Goal: Task Accomplishment & Management: Complete application form

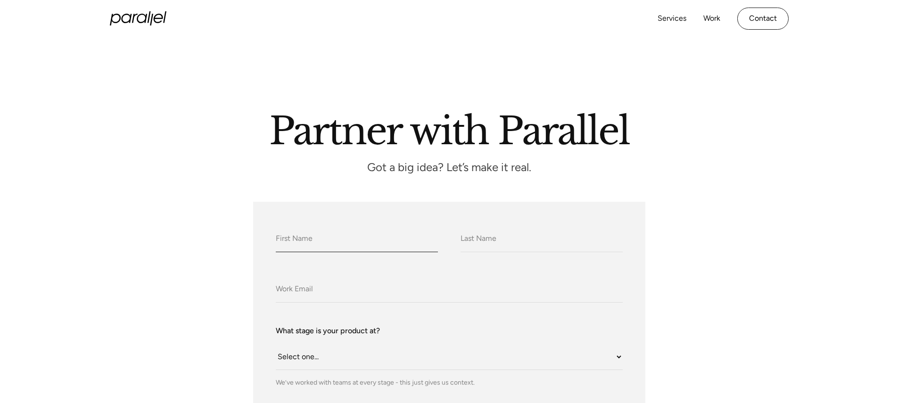
click at [338, 243] on input "What do we call you?" at bounding box center [357, 239] width 162 height 26
type input "[PERSON_NAME]"
click at [491, 252] on input "What do we call you?" at bounding box center [542, 239] width 162 height 26
click at [492, 245] on input "What do we call you?" at bounding box center [542, 239] width 162 height 26
type input "Shinde"
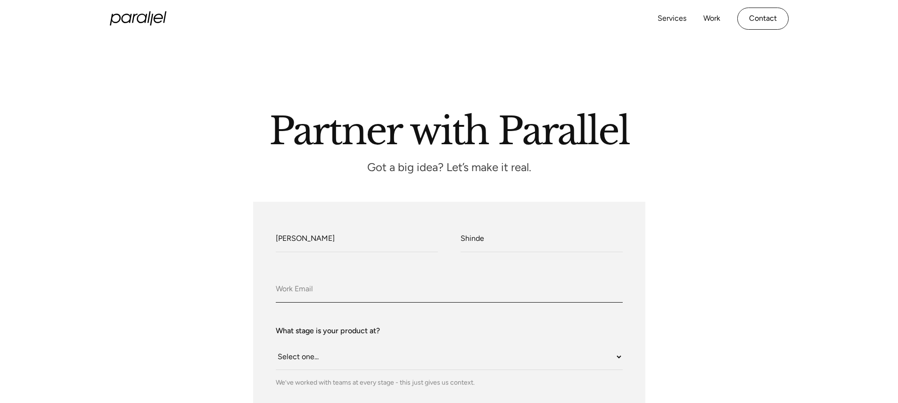
click at [373, 278] on input "Company Email" at bounding box center [449, 290] width 347 height 26
type input "[EMAIL_ADDRESS][DOMAIN_NAME]"
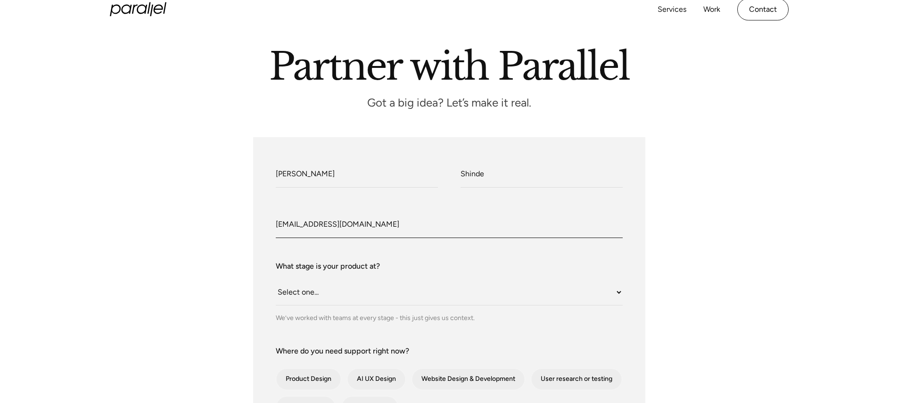
scroll to position [69, 0]
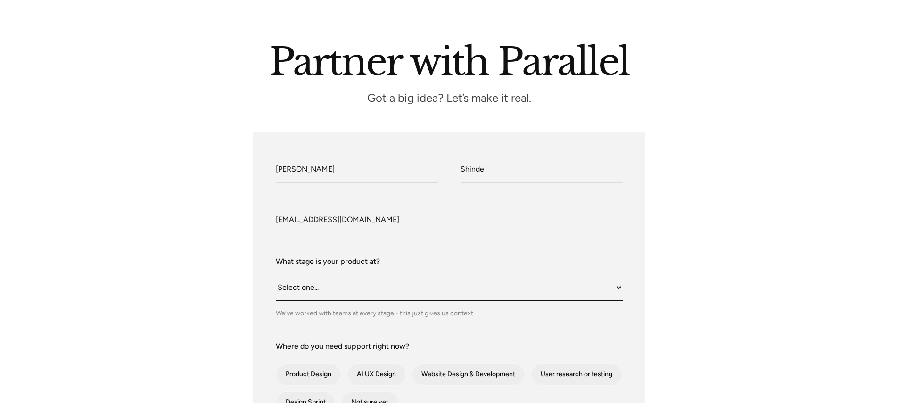
click at [339, 297] on select "Select one... Still an idea Building MVP Live with early users Scaling fast Som…" at bounding box center [449, 288] width 347 height 26
select select "Somewhere in between"
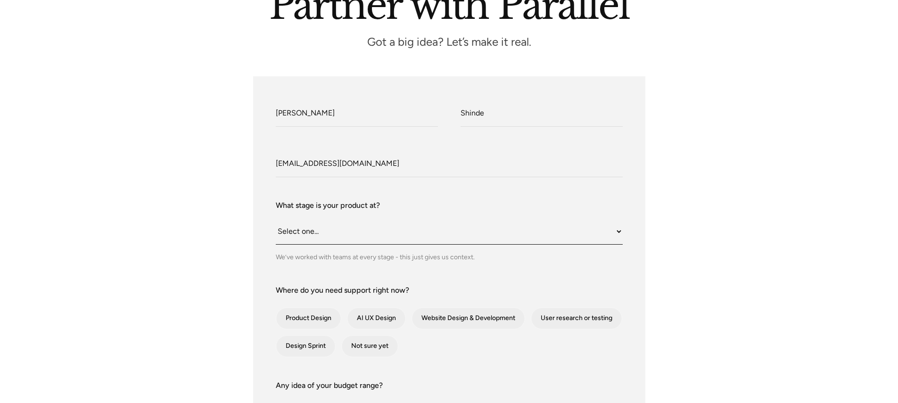
scroll to position [143, 0]
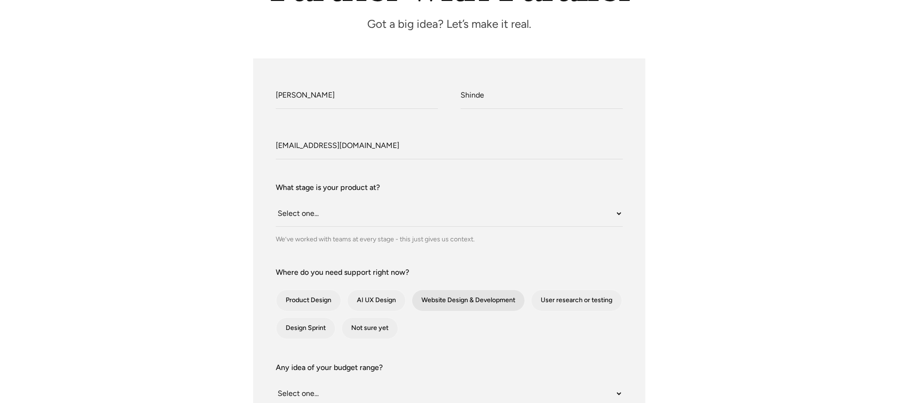
click at [468, 298] on div "contact-form" at bounding box center [468, 300] width 113 height 21
click at [428, 298] on input "Website Design & Development" at bounding box center [424, 300] width 6 height 6
checkbox input "true"
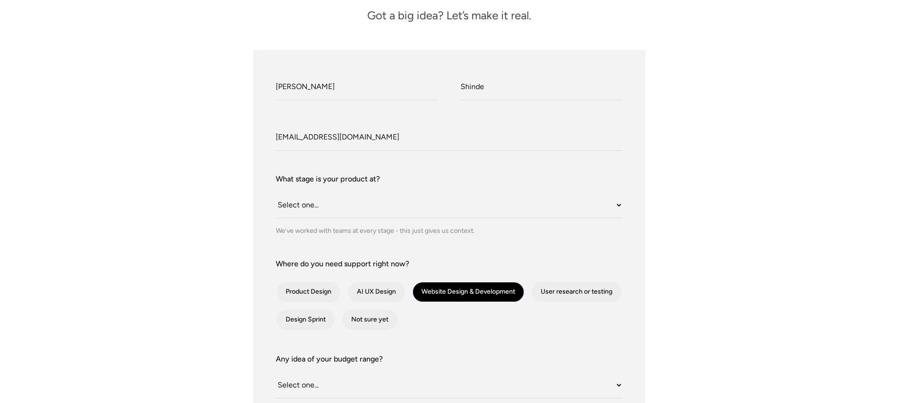
scroll to position [168, 0]
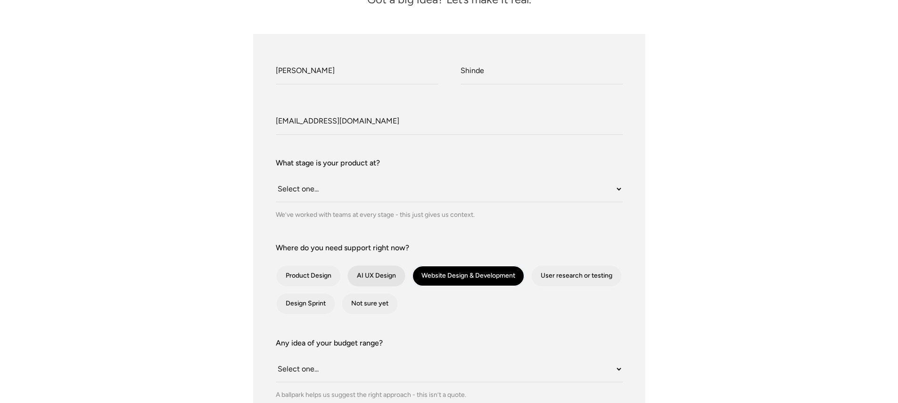
click at [379, 284] on div "contact-form" at bounding box center [376, 275] width 58 height 21
click at [363, 279] on input "AI UX Design" at bounding box center [360, 276] width 6 height 6
checkbox input "true"
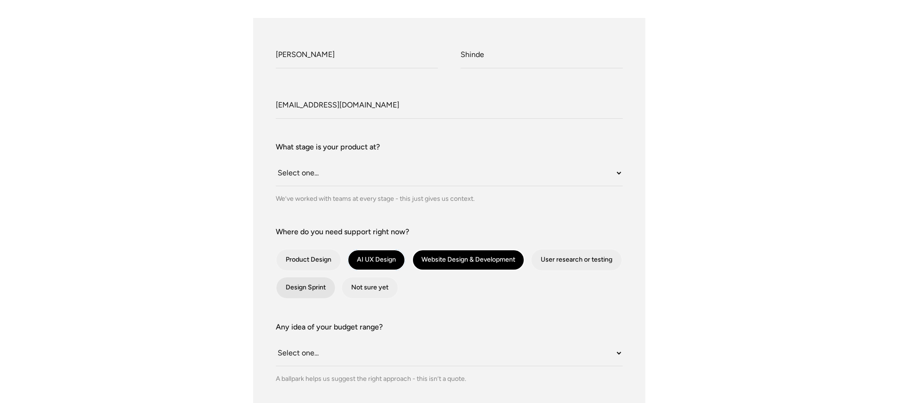
scroll to position [184, 0]
click at [329, 260] on div "contact-form" at bounding box center [308, 259] width 65 height 21
click at [292, 260] on input "Product Design" at bounding box center [289, 259] width 6 height 6
checkbox input "true"
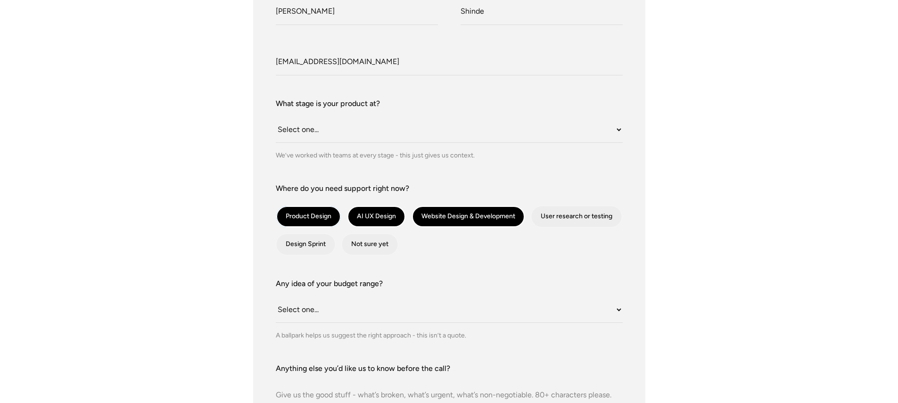
scroll to position [242, 0]
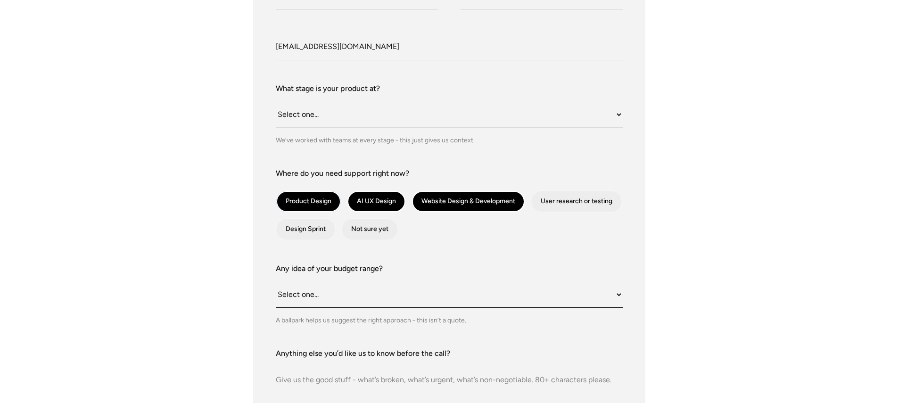
click at [619, 297] on select "Select one... Under $10K $10K–$25K $25K–$50K $50K+" at bounding box center [449, 295] width 347 height 26
select select "Under $10K"
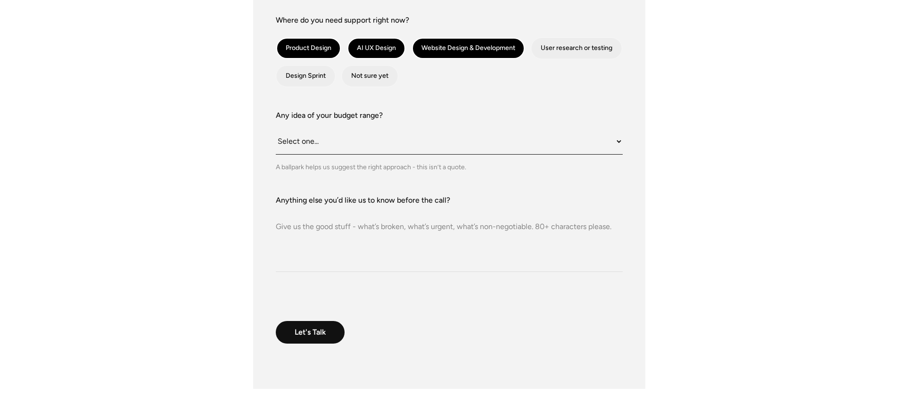
scroll to position [399, 0]
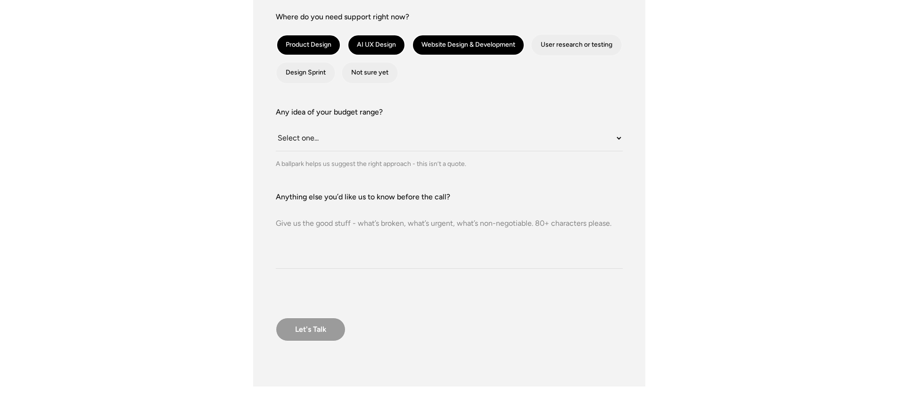
click at [315, 328] on input "Let's Talk" at bounding box center [311, 330] width 70 height 24
click at [337, 256] on textarea "Anything else you’d like us to know before the call?" at bounding box center [449, 236] width 347 height 66
type textarea "y"
click at [324, 332] on input "Let's Talk" at bounding box center [311, 330] width 70 height 24
click at [296, 234] on textarea "No" at bounding box center [449, 236] width 347 height 66
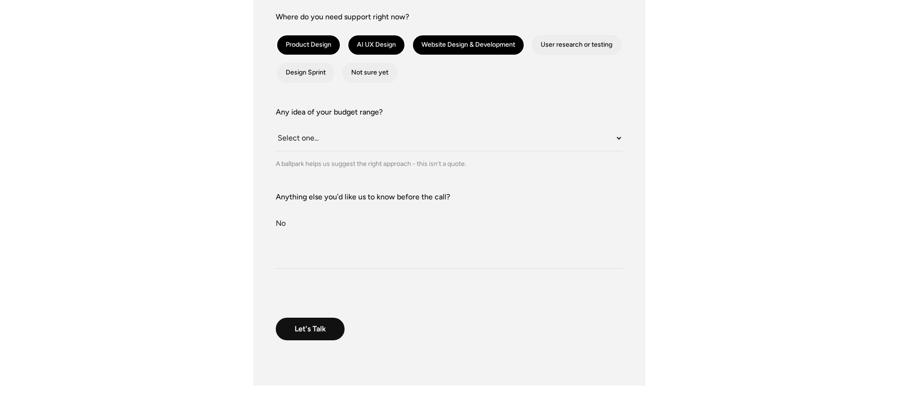
type textarea "N"
type textarea "i"
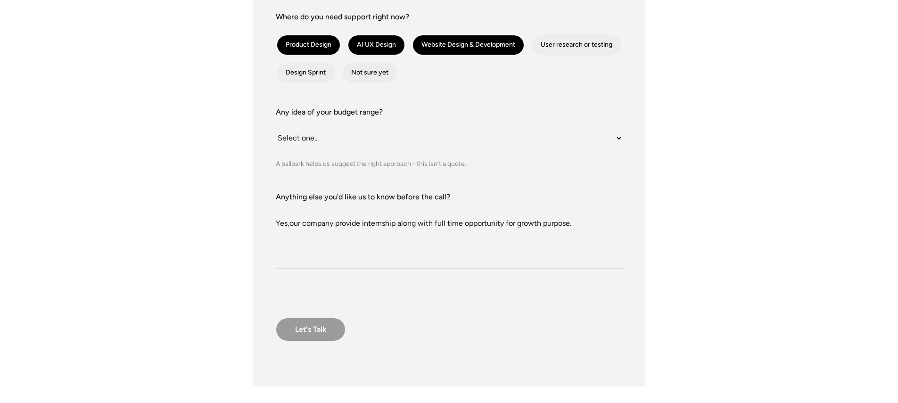
type textarea "Yes,our company provide internship along with full time opportunity for growth …"
click at [313, 321] on input "Let's Talk" at bounding box center [311, 330] width 70 height 24
type input "Please wait..."
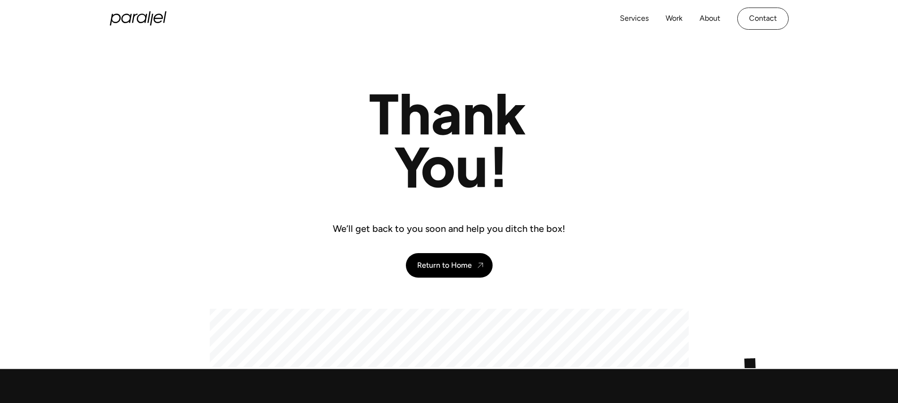
scroll to position [18, 0]
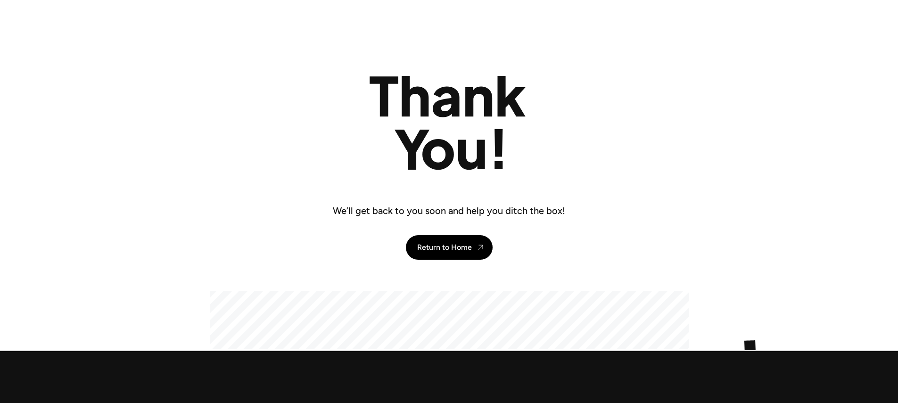
click at [173, 268] on div "We’ll get back to you soon and help you ditch the box! Return to Home" at bounding box center [449, 208] width 898 height 286
click at [276, 344] on div at bounding box center [449, 320] width 481 height 60
click at [301, 322] on div "Services Work About Careers Contact LinkedIn Twitter (X) We’ll get back to you …" at bounding box center [449, 300] width 898 height 636
click at [371, 335] on div "Services Work About Careers Contact LinkedIn Twitter (X) We’ll get back to you …" at bounding box center [449, 300] width 898 height 636
click at [313, 327] on div "Services Work About Careers Contact LinkedIn Twitter (X) We’ll get back to you …" at bounding box center [449, 300] width 898 height 636
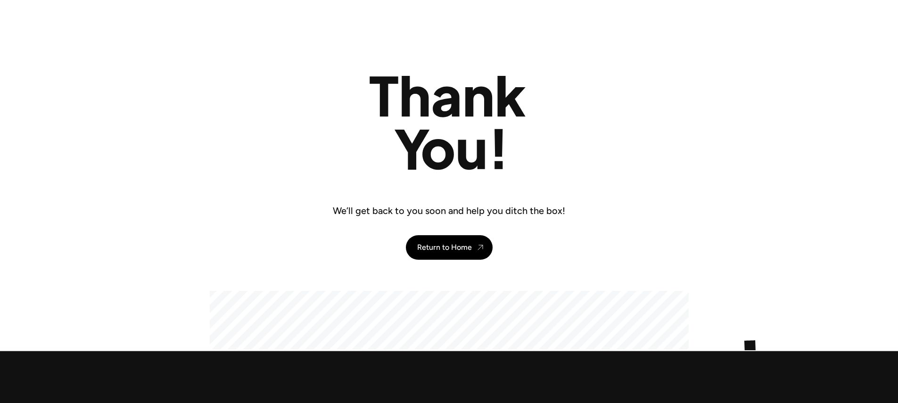
drag, startPoint x: 333, startPoint y: 354, endPoint x: 205, endPoint y: 281, distance: 147.3
click at [206, 277] on div "We’ll get back to you soon and help you ditch the box! Return to Home" at bounding box center [449, 208] width 898 height 286
click at [192, 305] on div "We’ll get back to you soon and help you ditch the box! Return to Home" at bounding box center [449, 208] width 898 height 286
